Goal: Task Accomplishment & Management: Use online tool/utility

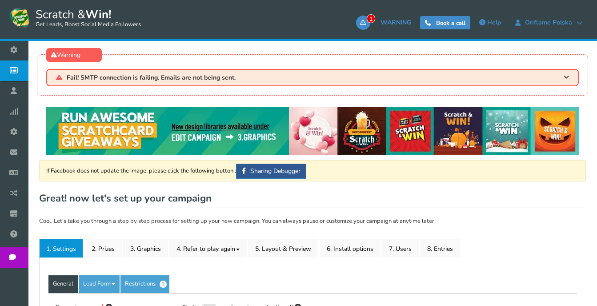
type input "Zdrap i wygraj z Oriflame!"
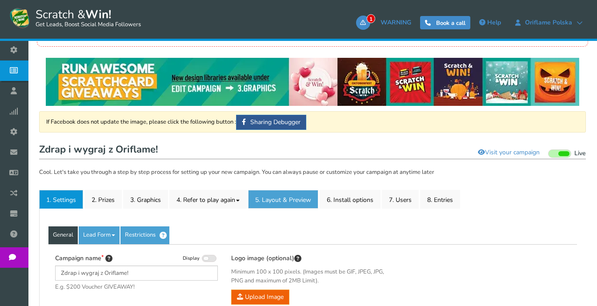
scroll to position [89, 0]
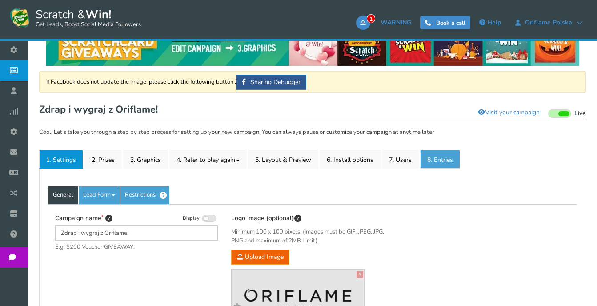
click at [440, 162] on link "8. Entries" at bounding box center [440, 159] width 40 height 19
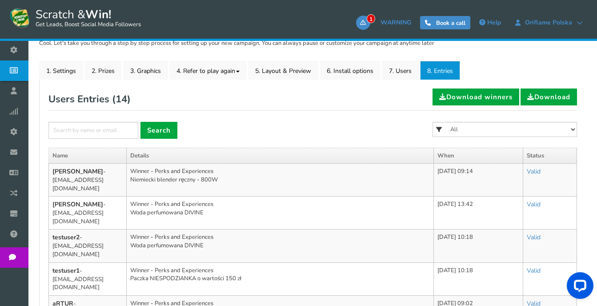
scroll to position [0, 0]
click at [102, 72] on link "2. Prizes" at bounding box center [102, 70] width 37 height 19
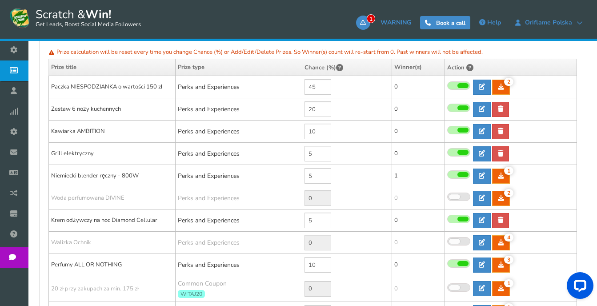
scroll to position [267, 0]
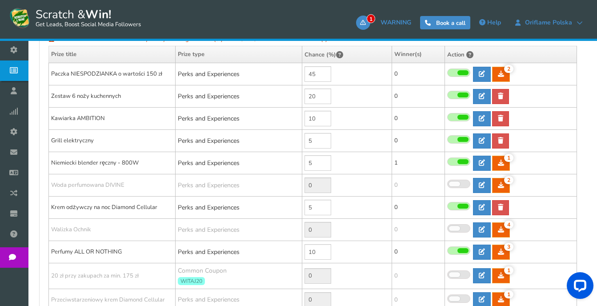
click at [455, 163] on span at bounding box center [458, 161] width 23 height 8
click at [447, 163] on input "checkbox" at bounding box center [447, 162] width 0 height 6
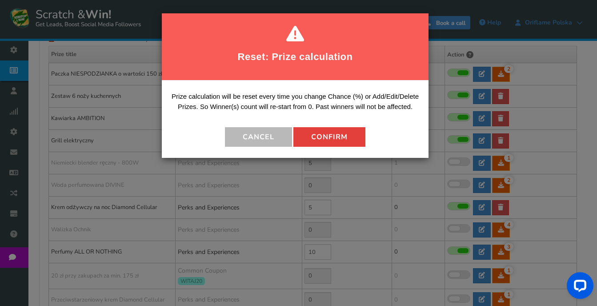
click at [338, 132] on button "Confirm" at bounding box center [329, 137] width 72 height 20
type input "0"
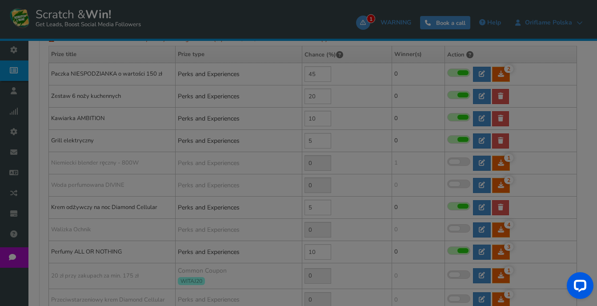
type input "5"
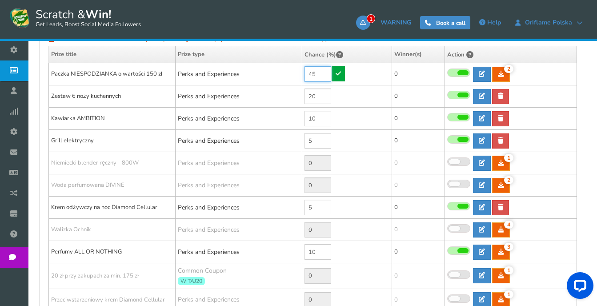
drag, startPoint x: 328, startPoint y: 74, endPoint x: 301, endPoint y: 74, distance: 27.5
click at [301, 74] on tr "Paczka NIESPODZIANKA o wartości 150 zł Perks and Experiences 45 2 2 0 Reward Ti…" at bounding box center [313, 74] width 528 height 22
type input "50"
click at [336, 75] on icon at bounding box center [337, 73] width 5 height 6
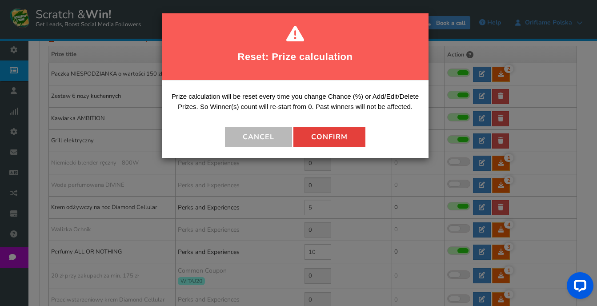
click at [334, 135] on button "Confirm" at bounding box center [329, 137] width 72 height 20
type input "0"
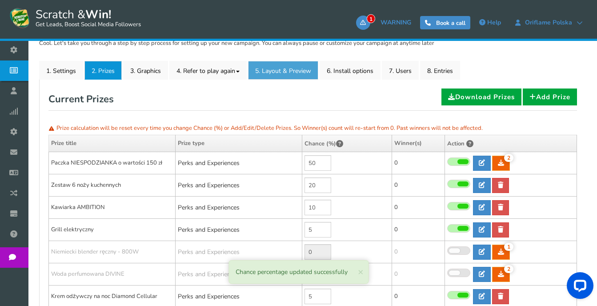
scroll to position [133, 0]
